Goal: Navigation & Orientation: Go to known website

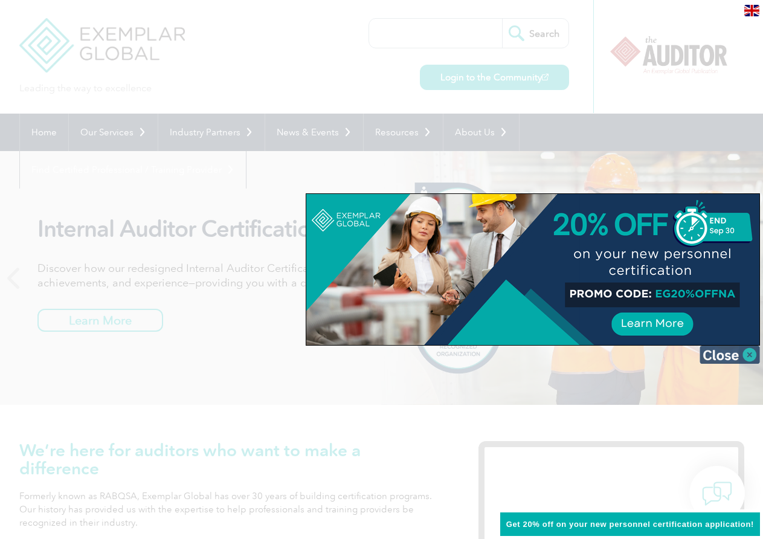
click at [749, 357] on img at bounding box center [730, 355] width 60 height 18
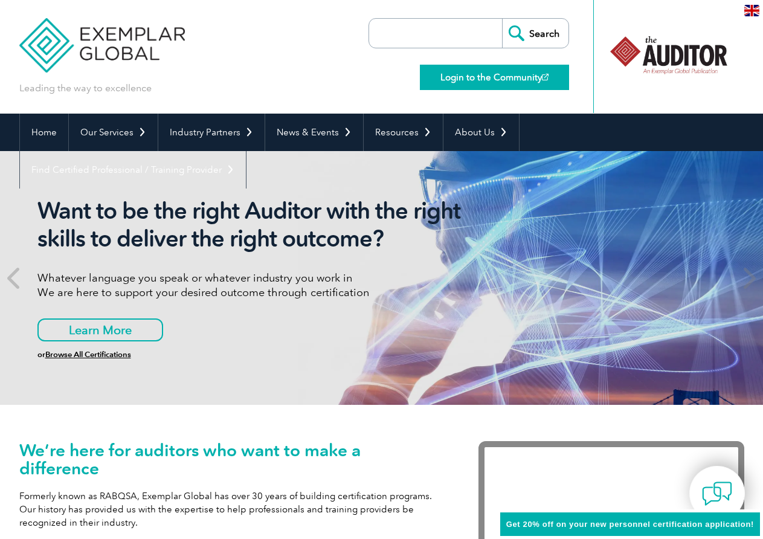
click at [490, 77] on link "Login to the Community" at bounding box center [494, 77] width 149 height 25
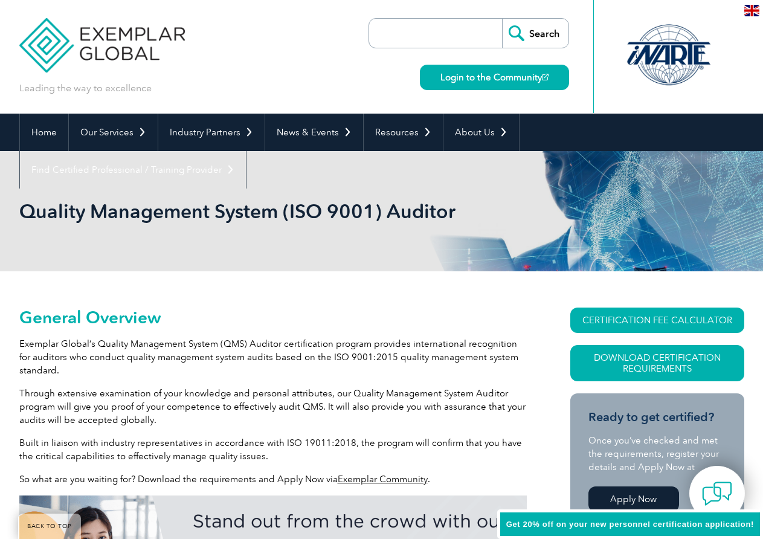
scroll to position [242, 0]
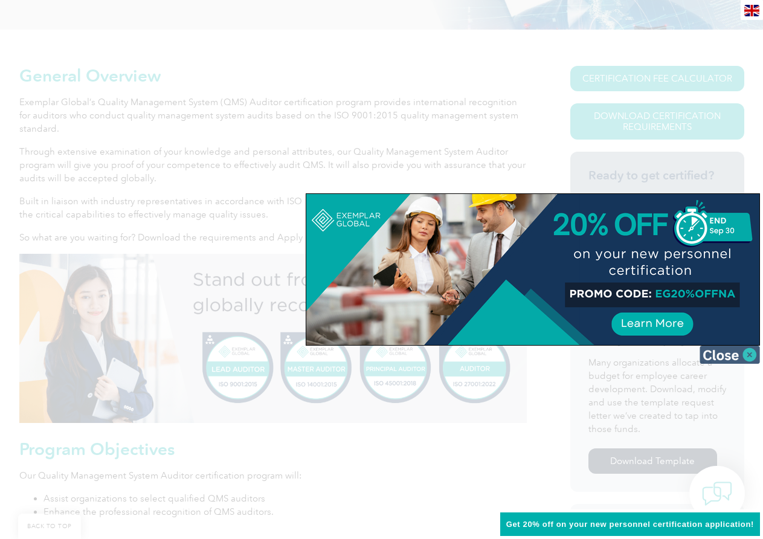
click at [749, 353] on img at bounding box center [730, 355] width 60 height 18
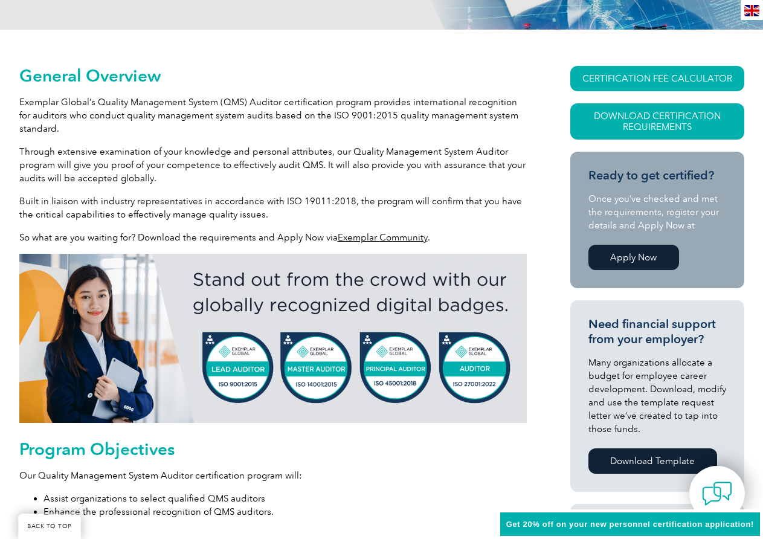
click at [391, 239] on link "Exemplar Community" at bounding box center [383, 237] width 90 height 11
